Goal: Transaction & Acquisition: Purchase product/service

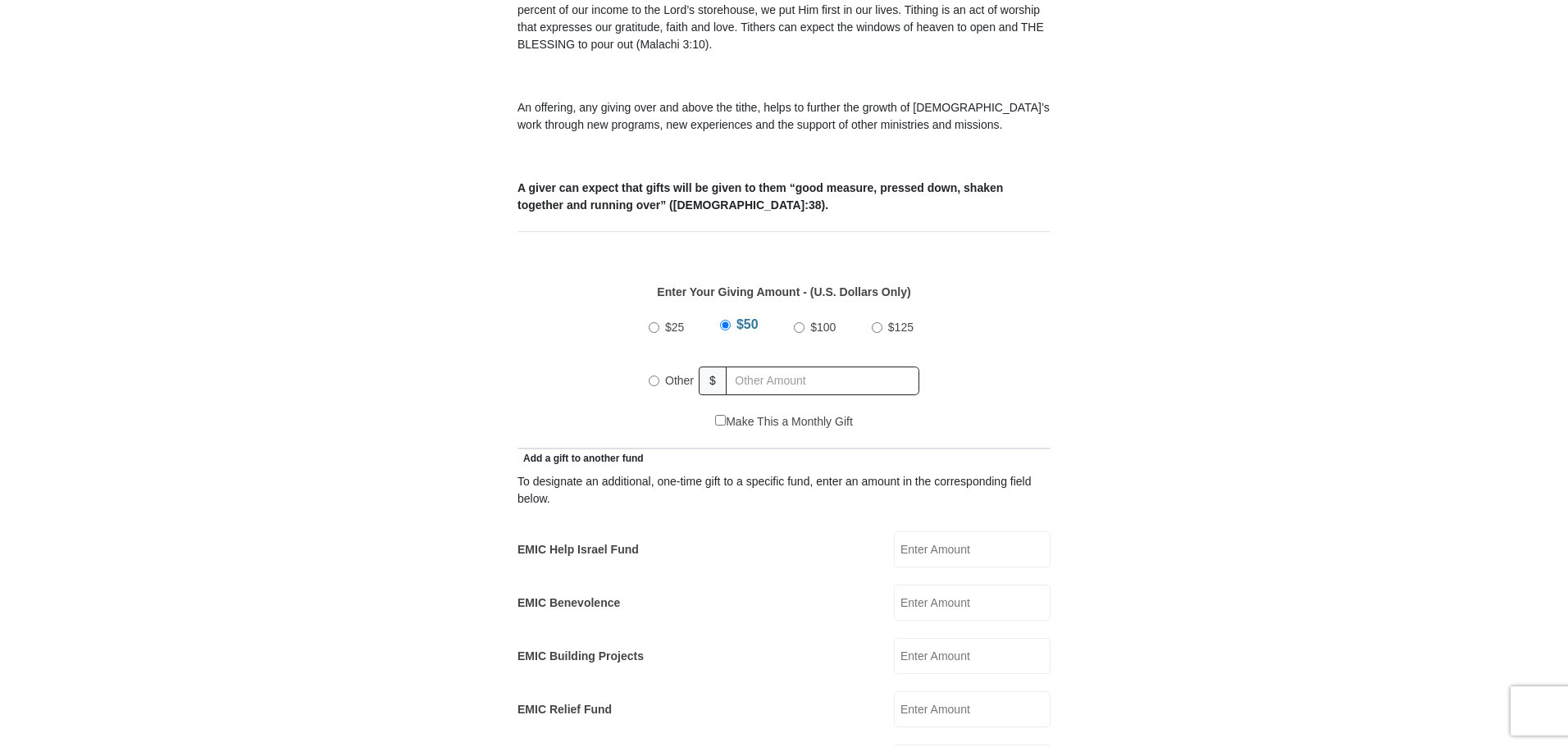
scroll to position [656, 0]
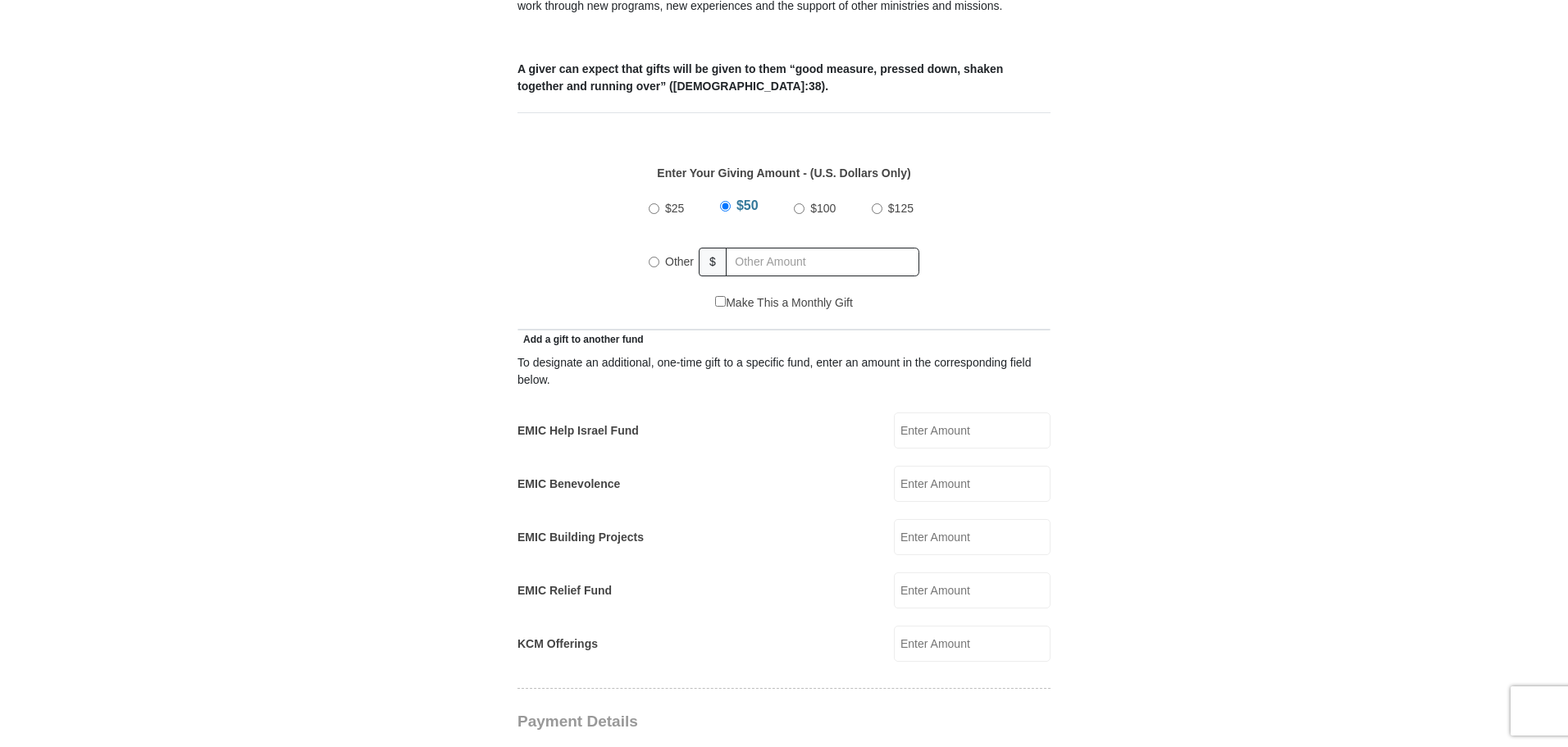
click at [654, 257] on input "Other" at bounding box center [654, 262] width 10 height 10
radio input "true"
click at [924, 412] on input "EMIC Help Israel Fund" at bounding box center [972, 430] width 157 height 36
type input "3"
type input "20"
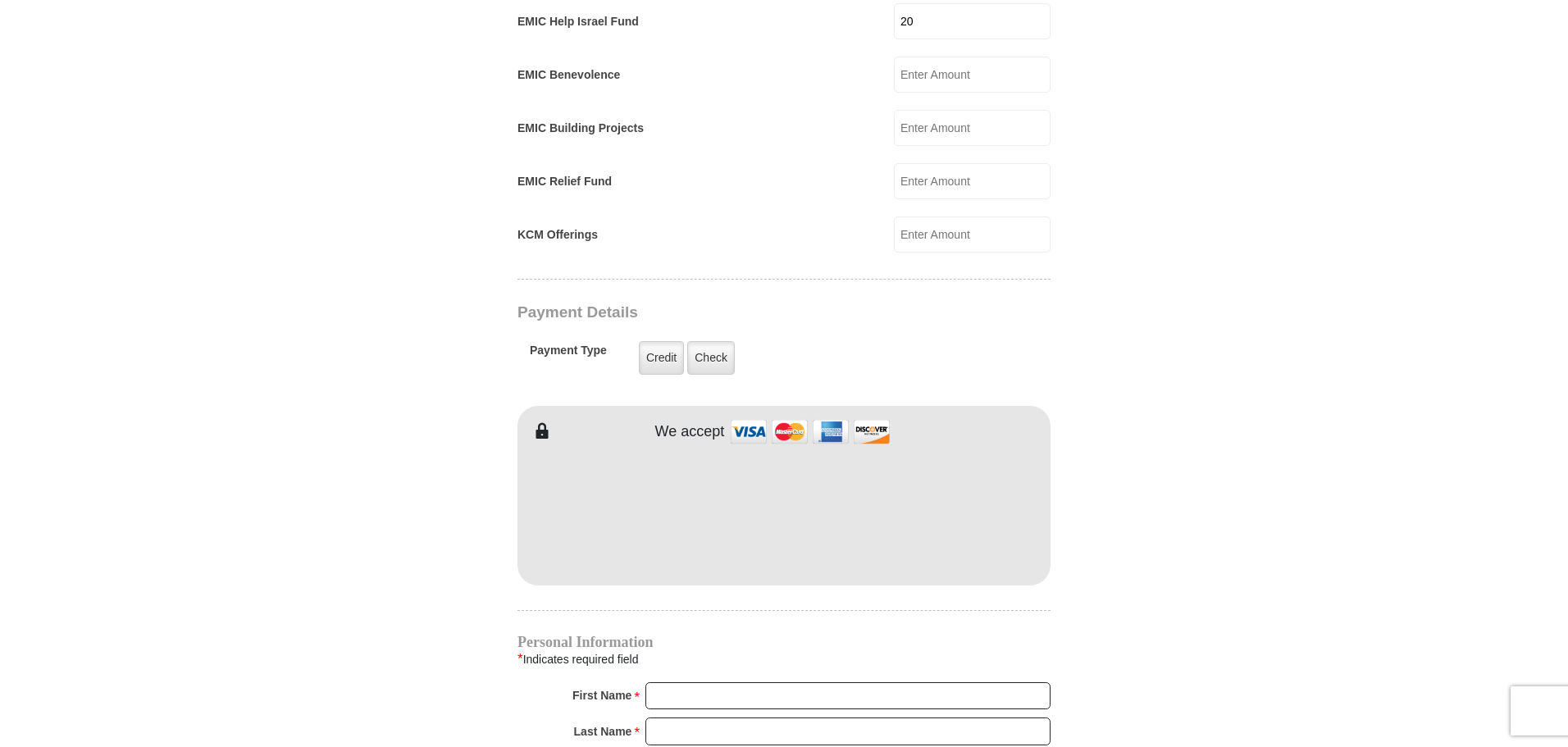
scroll to position [1066, 0]
type input "Thomas"
type input "Koshi"
click at [1133, 551] on form "Eagle Mountain International Church Online Giving Because of gifts like yours, …" at bounding box center [783, 212] width 935 height 2425
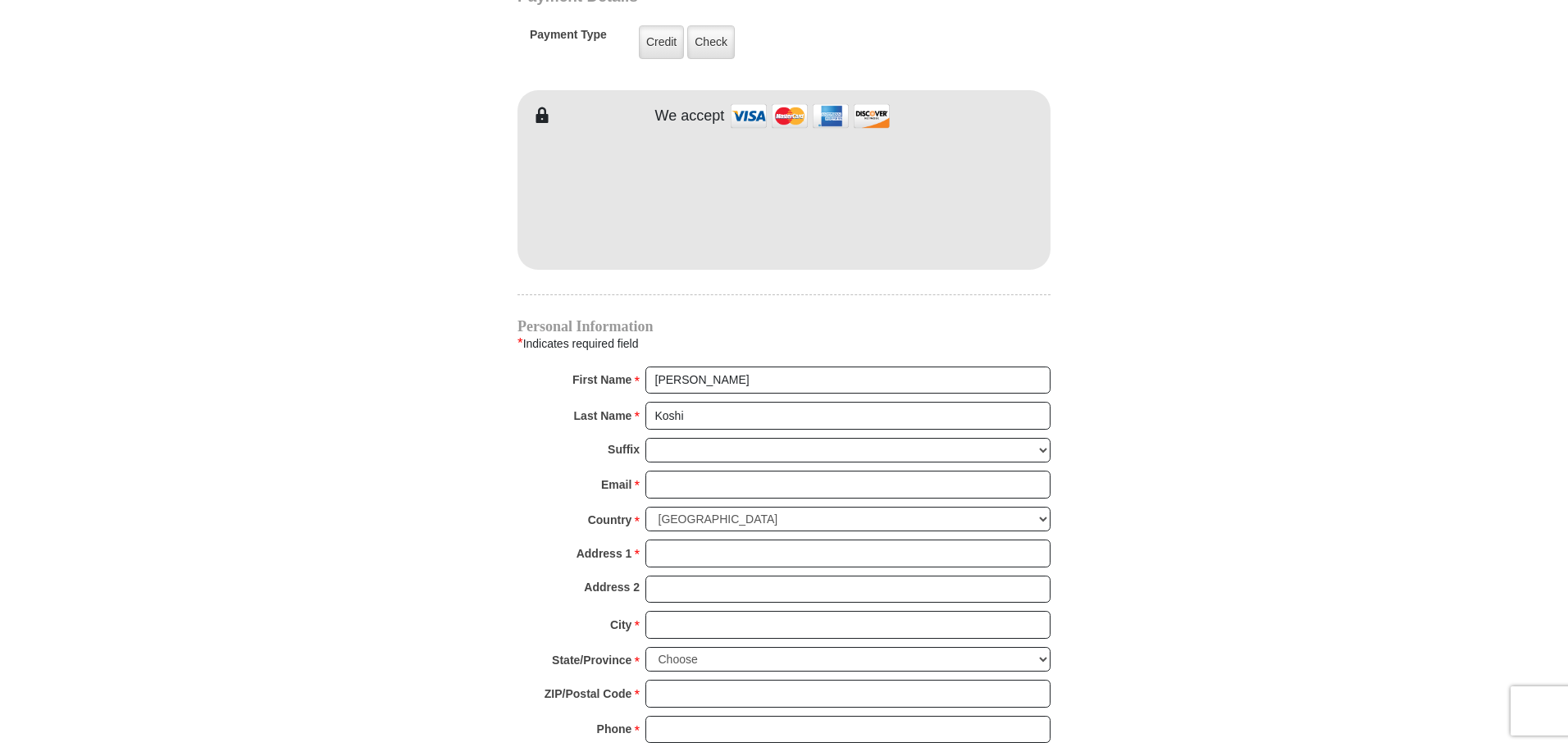
scroll to position [1394, 0]
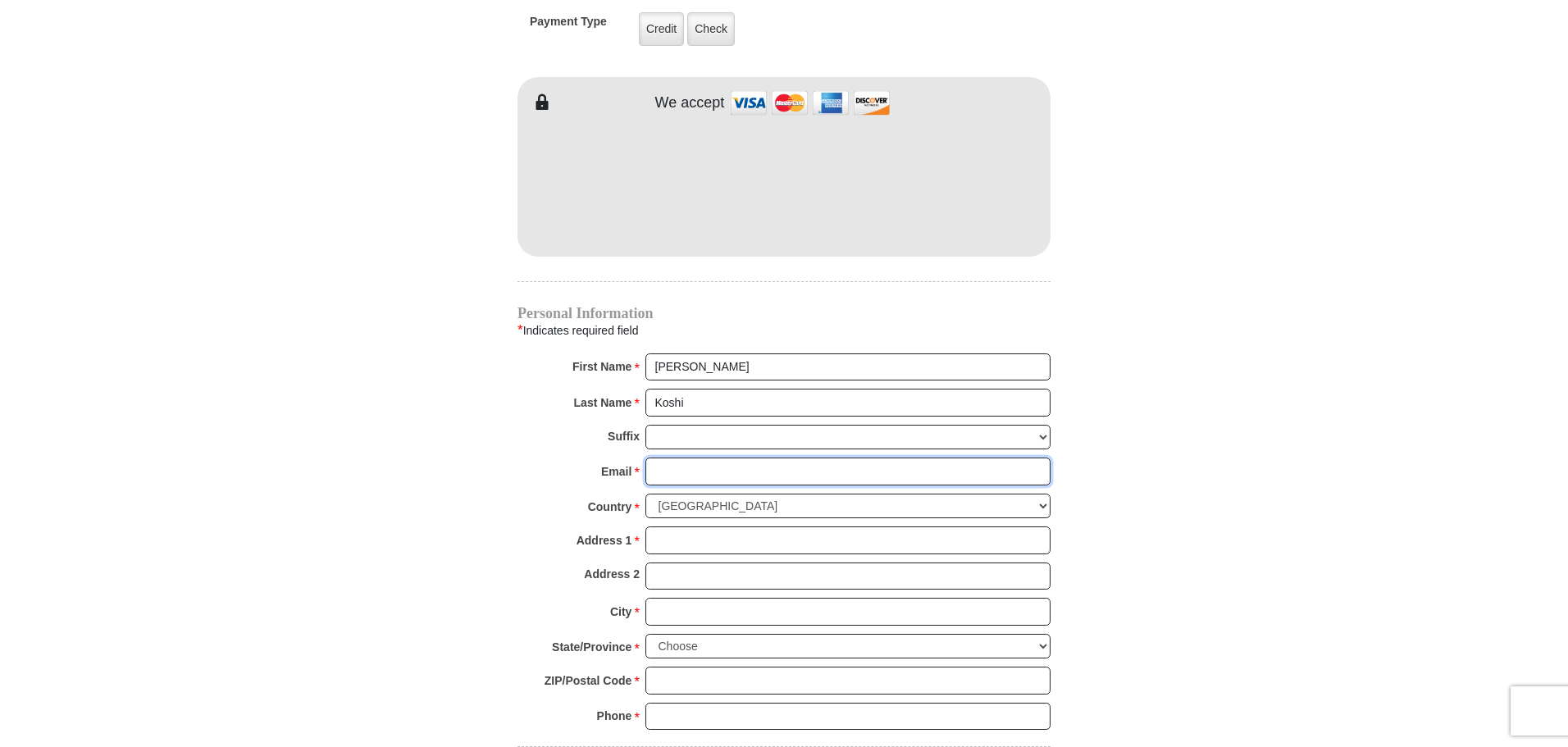
click at [655, 457] on input "Email *" at bounding box center [847, 471] width 405 height 28
type input "TOMSKOSHI@GMAIL.COM"
type input "375 HARBOUR COVE DR APT 241"
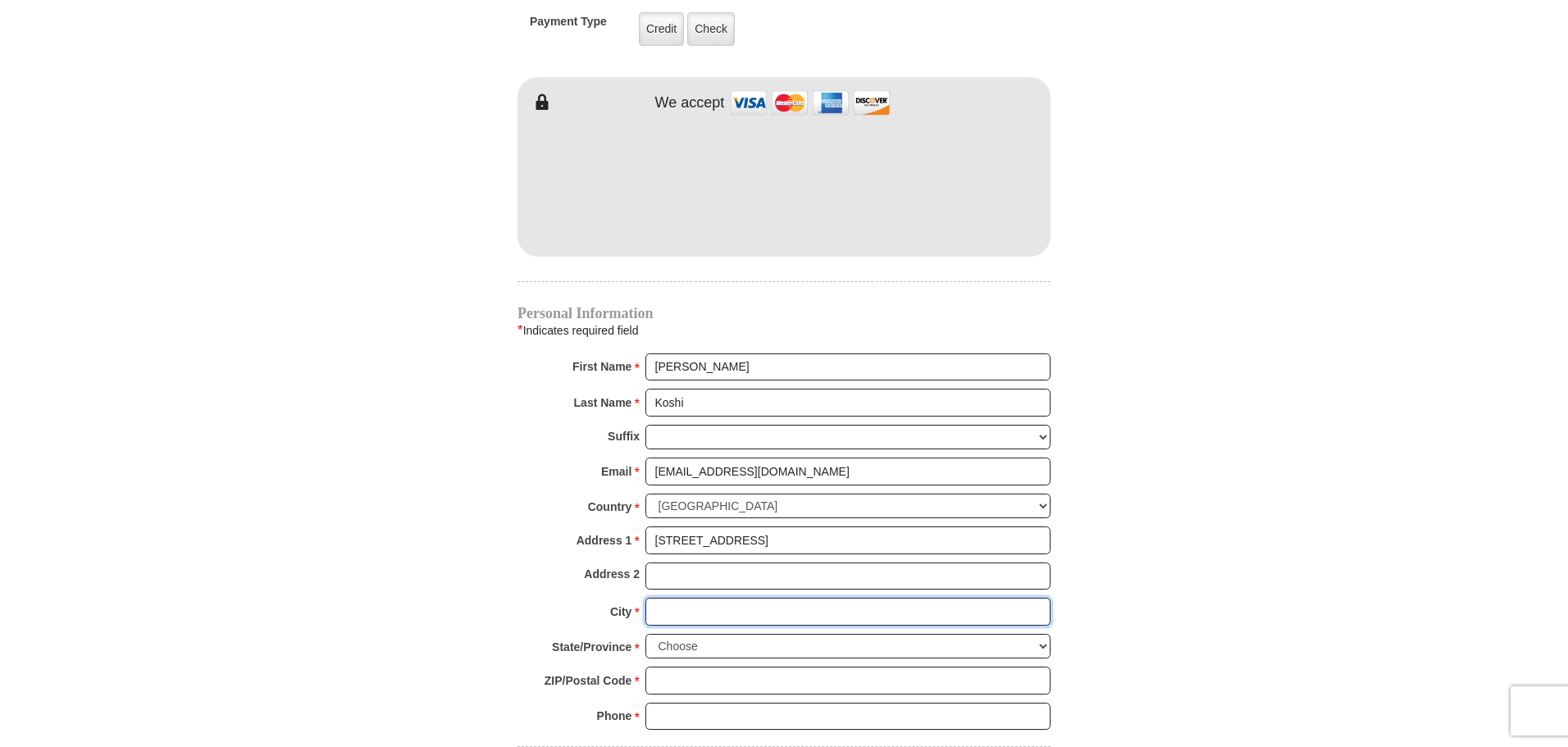
type input "SPARKS"
select select "NV"
type input "89434"
type input "7753860005"
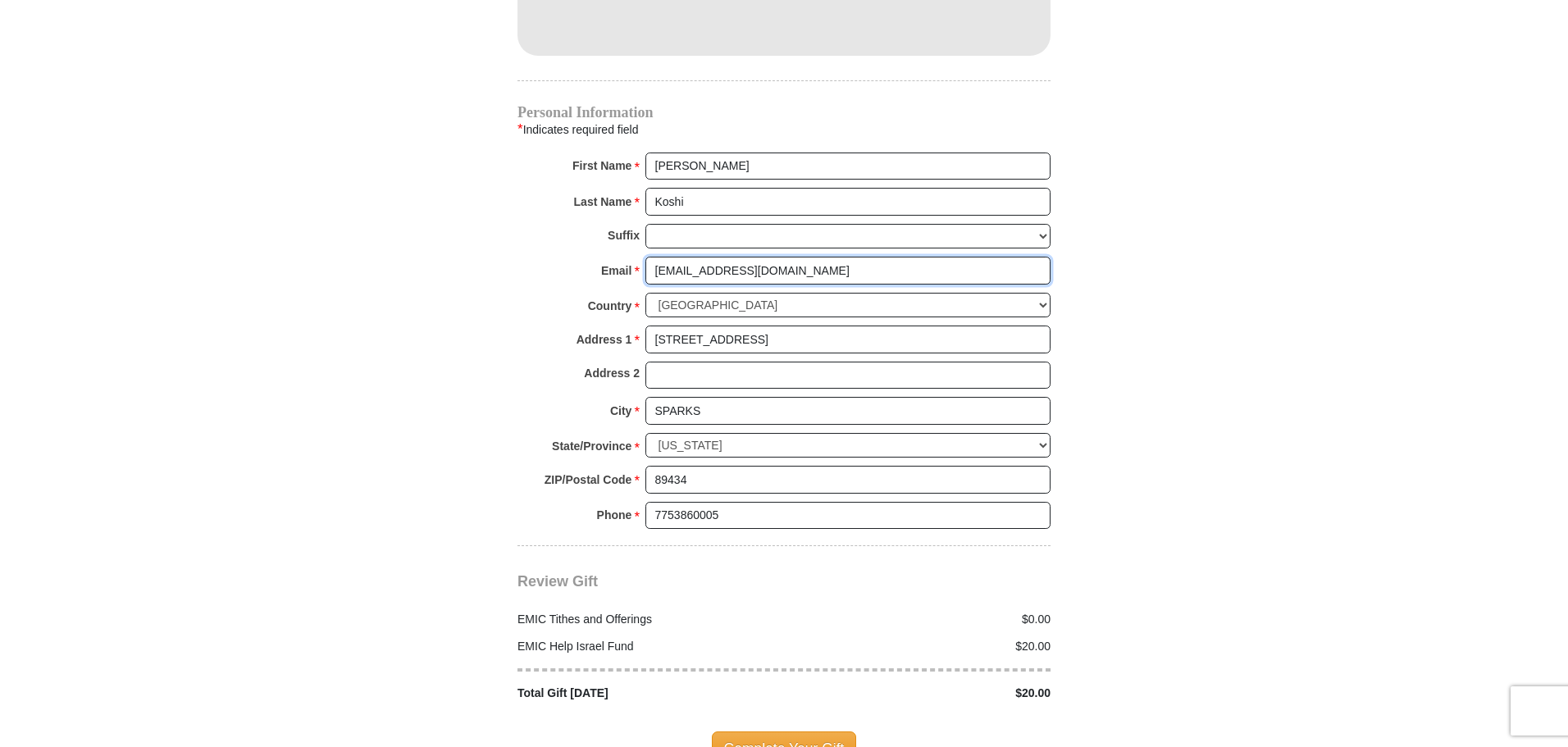
scroll to position [1640, 0]
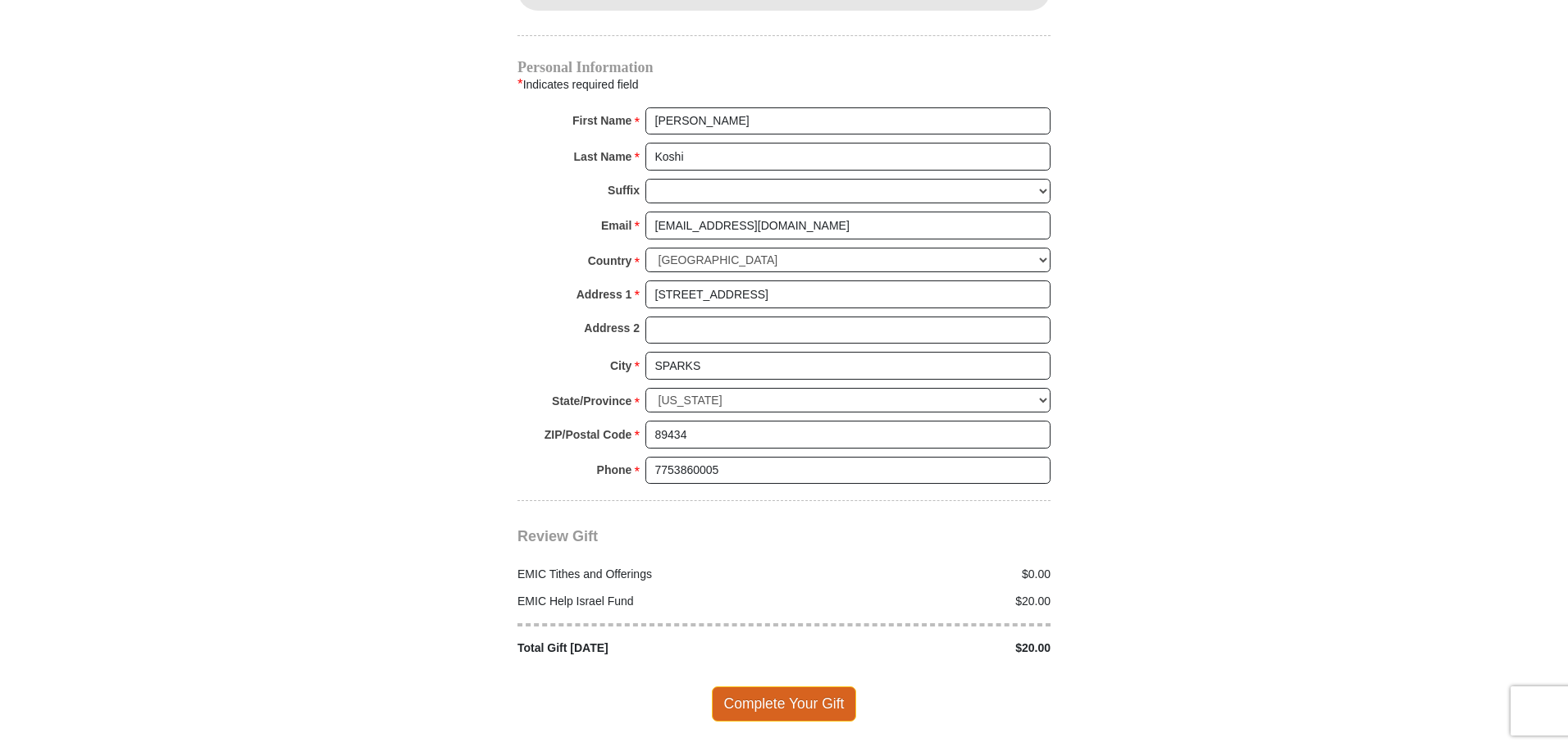
click at [759, 686] on span "Complete Your Gift" at bounding box center [784, 703] width 145 height 34
